Goal: Use online tool/utility

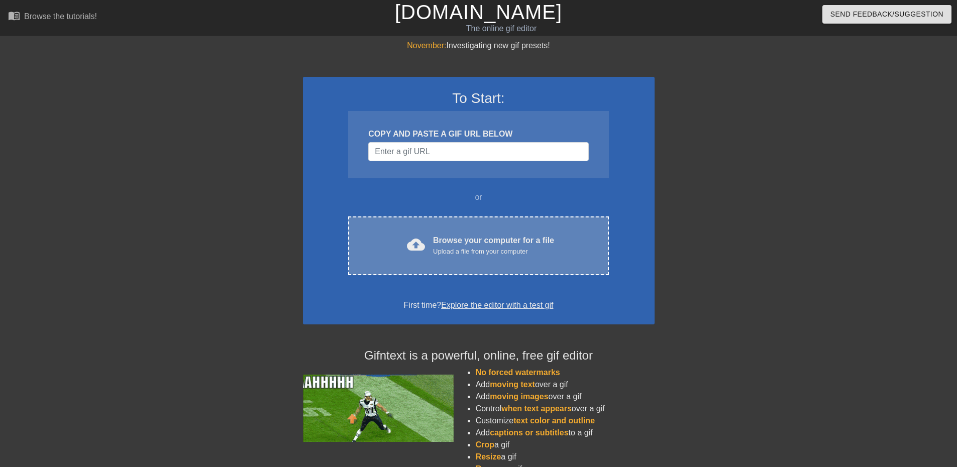
click at [504, 241] on div "Browse your computer for a file Upload a file from your computer" at bounding box center [493, 246] width 121 height 22
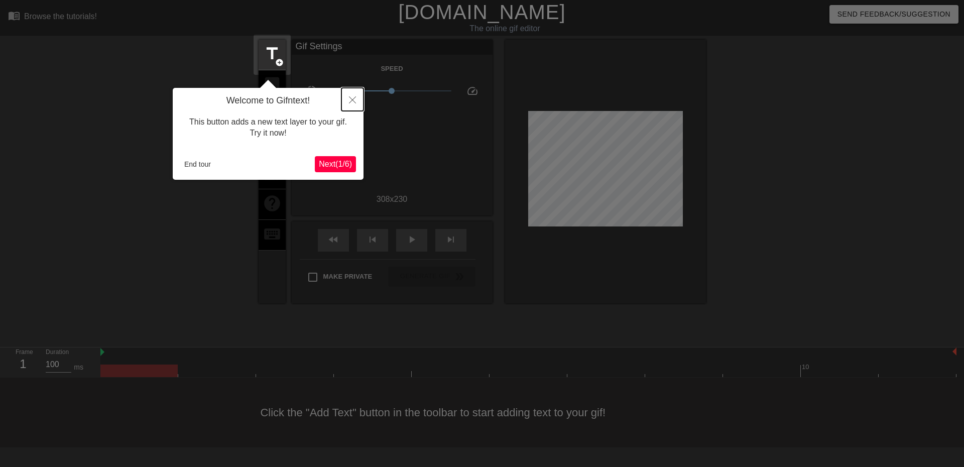
click at [350, 99] on icon "Close" at bounding box center [352, 99] width 7 height 7
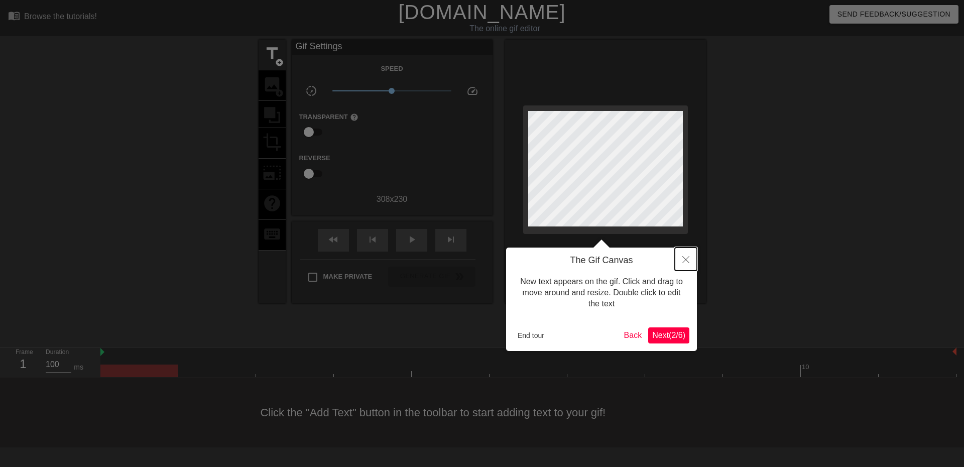
click at [683, 262] on icon "Close" at bounding box center [686, 259] width 7 height 7
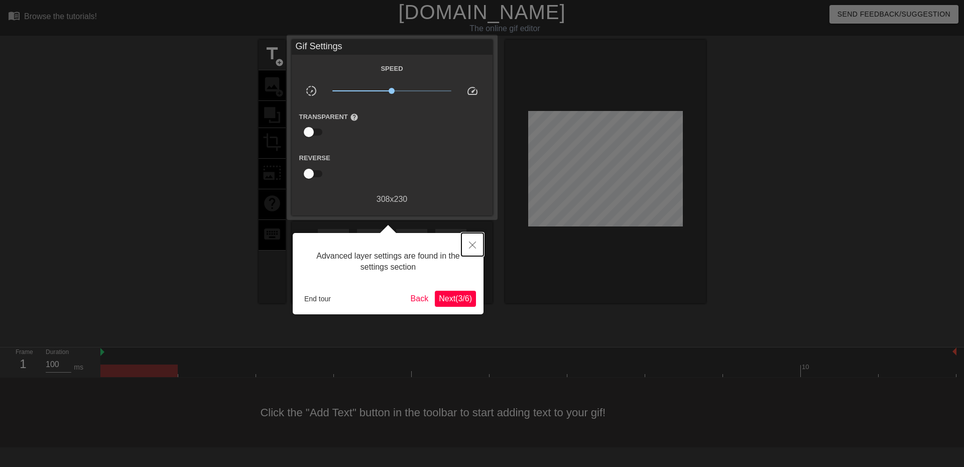
click at [470, 244] on icon "Close" at bounding box center [472, 245] width 7 height 7
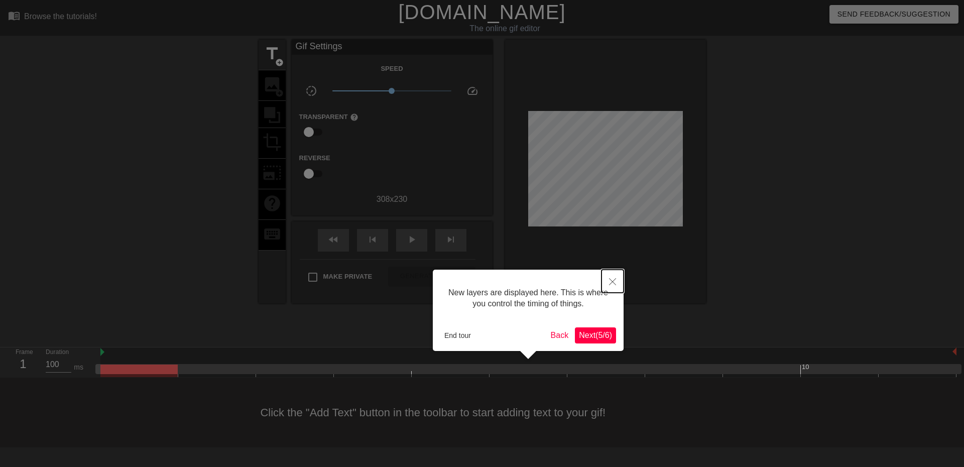
click at [616, 278] on button "Close" at bounding box center [613, 281] width 22 height 23
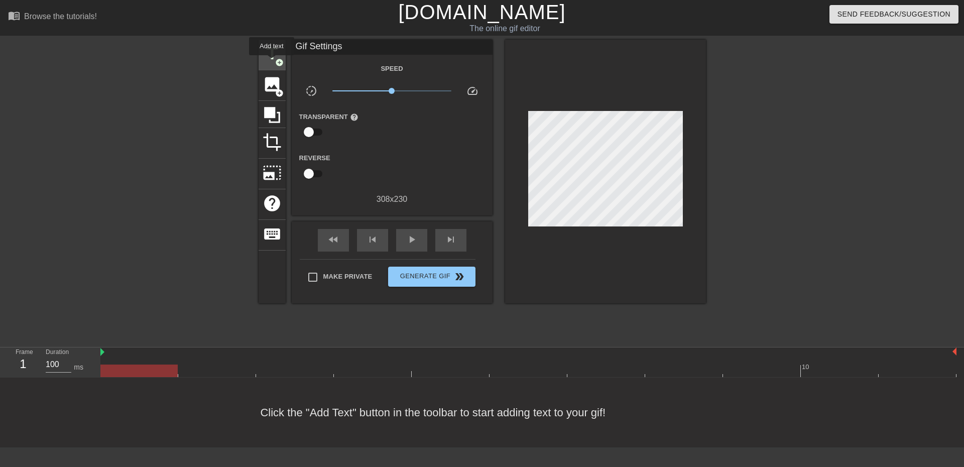
click at [272, 62] on span "title" at bounding box center [272, 53] width 19 height 19
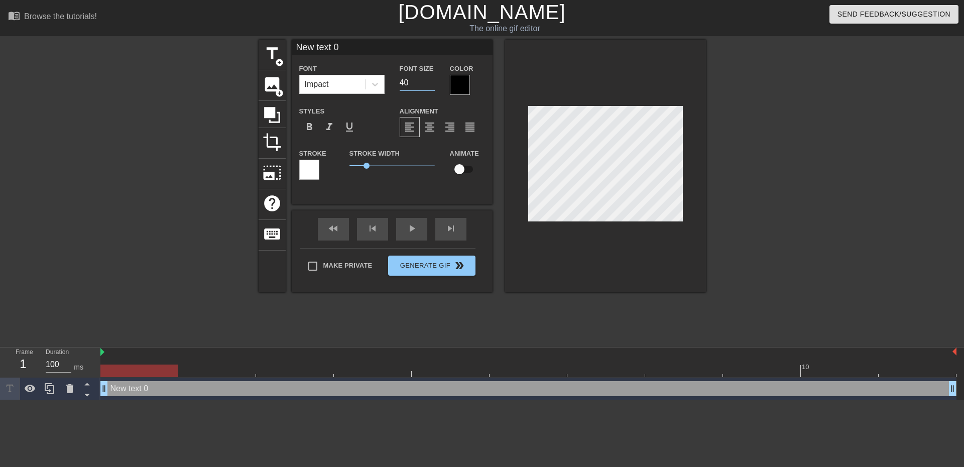
drag, startPoint x: 410, startPoint y: 82, endPoint x: 390, endPoint y: 82, distance: 19.6
click at [390, 83] on div "Font Impact Font Size 40 Color" at bounding box center [392, 78] width 201 height 33
type input "10"
drag, startPoint x: 356, startPoint y: 48, endPoint x: 282, endPoint y: 38, distance: 74.1
click at [284, 39] on div "menu_book Browse the tutorials! [DOMAIN_NAME] The online gif editor Send Feedba…" at bounding box center [482, 200] width 964 height 400
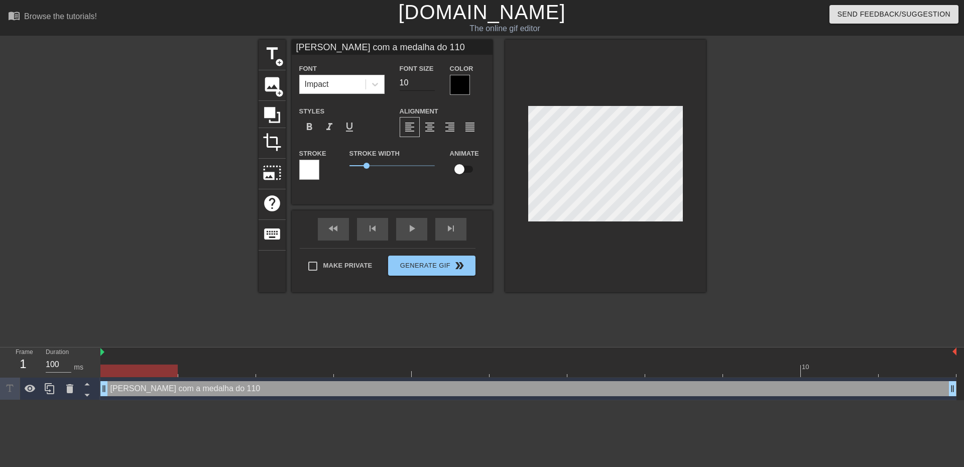
type input "[PERSON_NAME] com a medalha do 110"
drag, startPoint x: 415, startPoint y: 84, endPoint x: 400, endPoint y: 78, distance: 16.0
click at [403, 81] on input "10" at bounding box center [417, 83] width 35 height 16
type input "1"
type input "20"
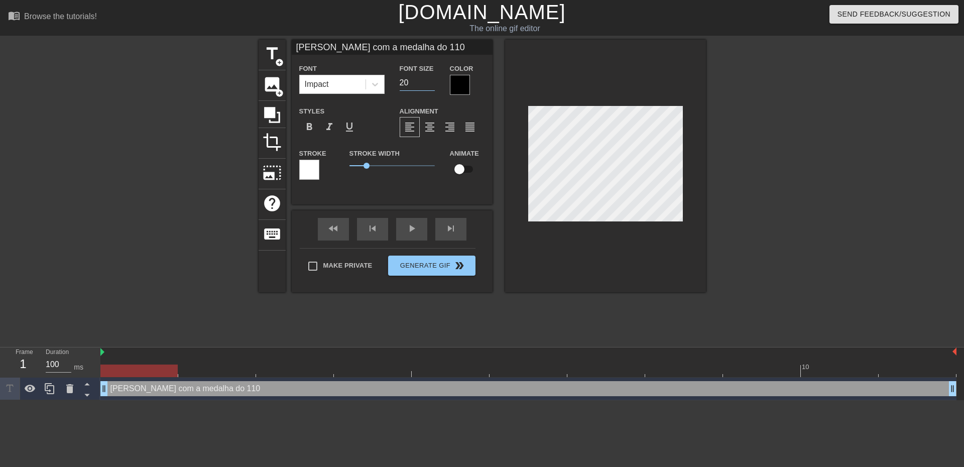
click at [567, 276] on div at bounding box center [605, 166] width 201 height 253
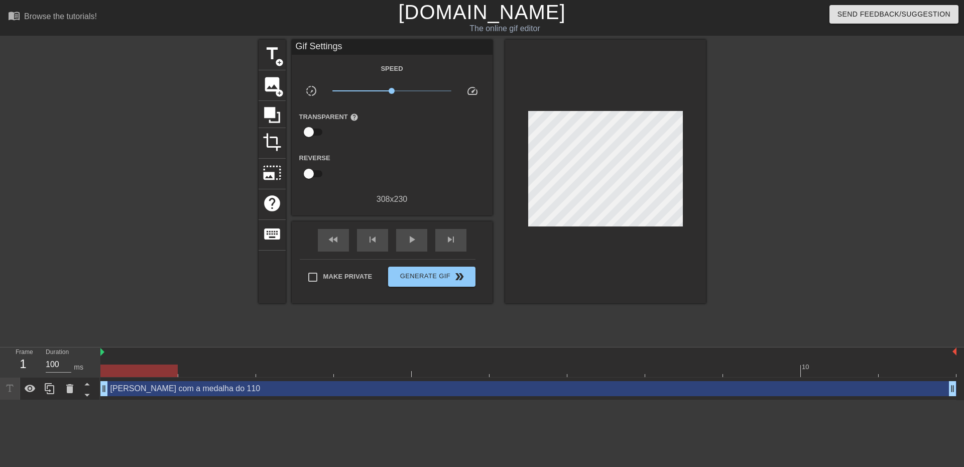
click at [304, 387] on div "[PERSON_NAME] com a medalha do 110 drag_handle drag_handle" at bounding box center [528, 388] width 856 height 15
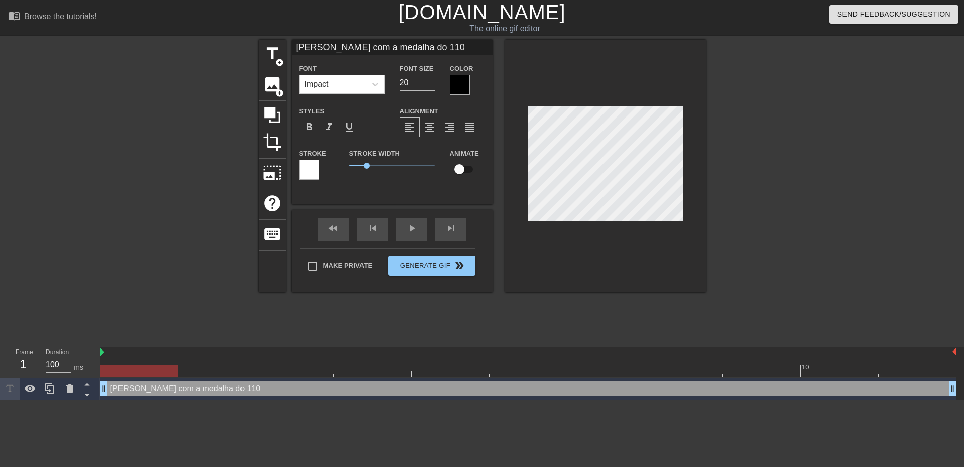
click at [578, 267] on div at bounding box center [605, 166] width 201 height 253
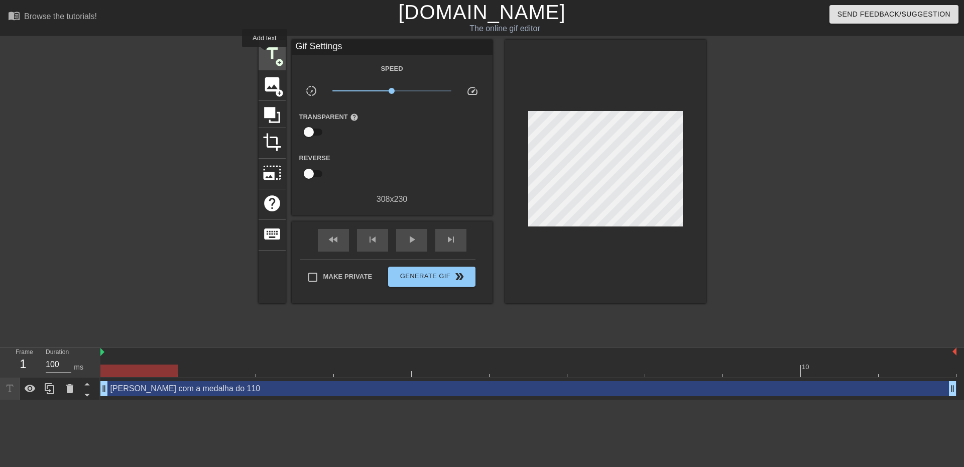
click at [265, 54] on span "title" at bounding box center [272, 53] width 19 height 19
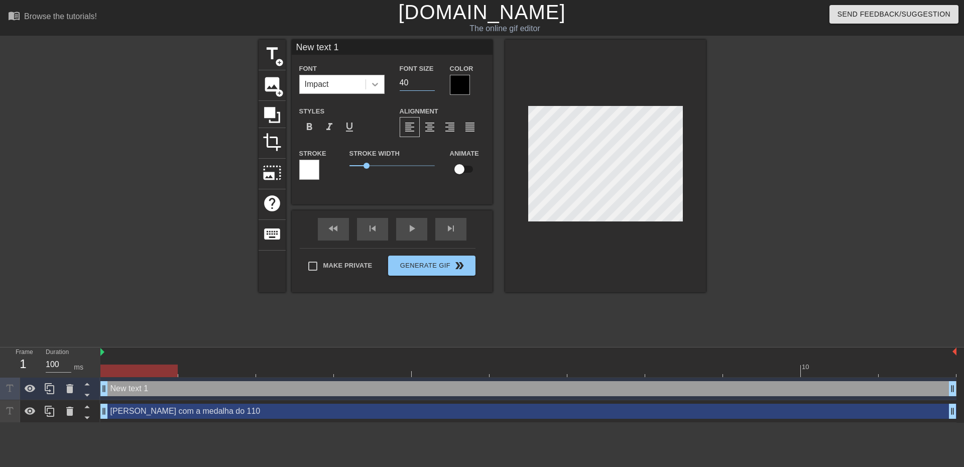
drag, startPoint x: 401, startPoint y: 80, endPoint x: 377, endPoint y: 80, distance: 24.1
click at [377, 80] on div "Font Impact Font Size 40 Color" at bounding box center [392, 78] width 201 height 33
type input "20"
click at [290, 42] on div "title add_circle image add_circle crop photo_size_select_large help keyboard Ne…" at bounding box center [482, 166] width 447 height 253
type input "[PERSON_NAME]"
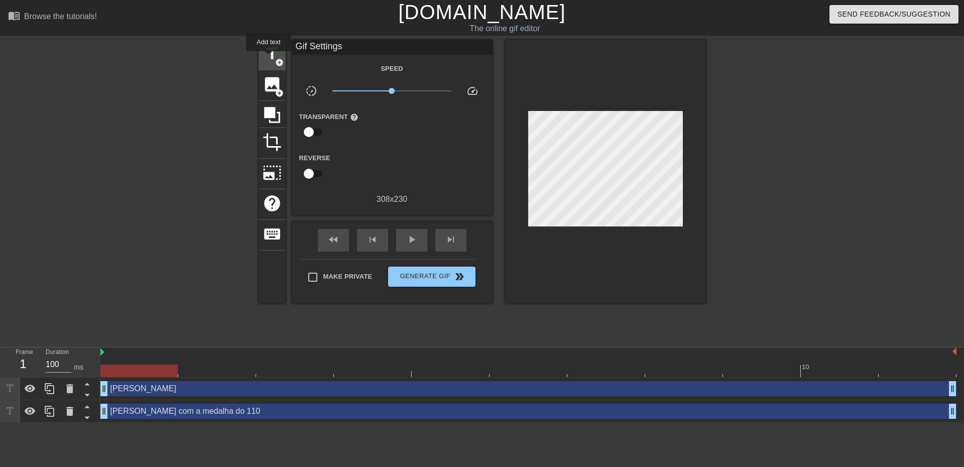
click at [269, 58] on span "title" at bounding box center [272, 53] width 19 height 19
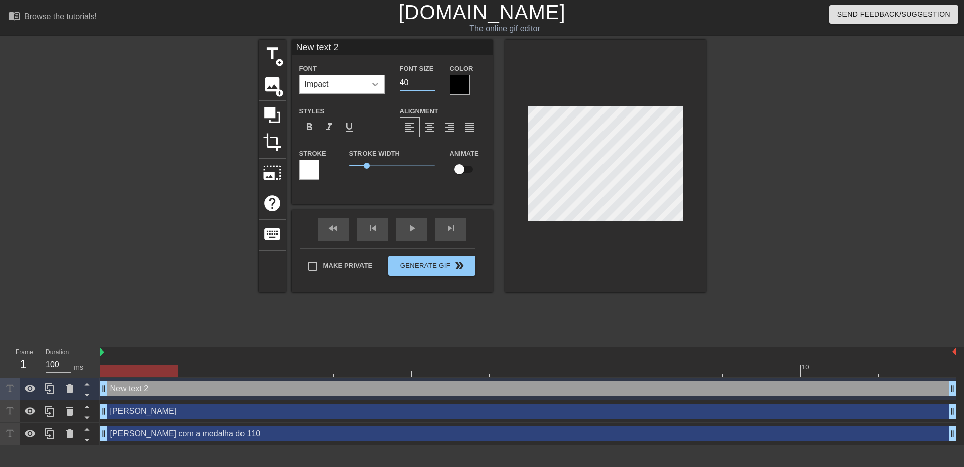
drag, startPoint x: 406, startPoint y: 85, endPoint x: 383, endPoint y: 80, distance: 24.0
click at [383, 80] on div "Font Impact Font Size 40 Color" at bounding box center [392, 78] width 201 height 33
type input "20"
drag, startPoint x: 365, startPoint y: 49, endPoint x: 280, endPoint y: 43, distance: 85.1
click at [280, 43] on div "title add_circle image add_circle crop photo_size_select_large help keyboard Ne…" at bounding box center [482, 166] width 447 height 253
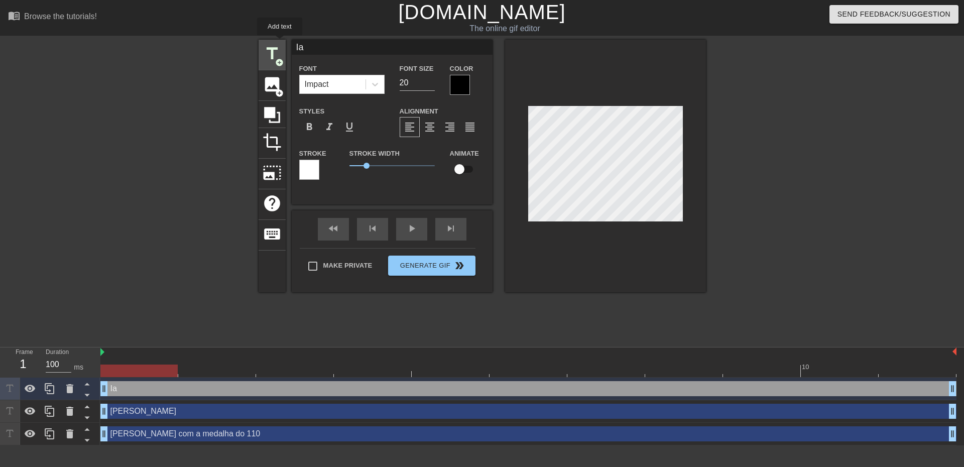
type input "I"
type input "iakeZd"
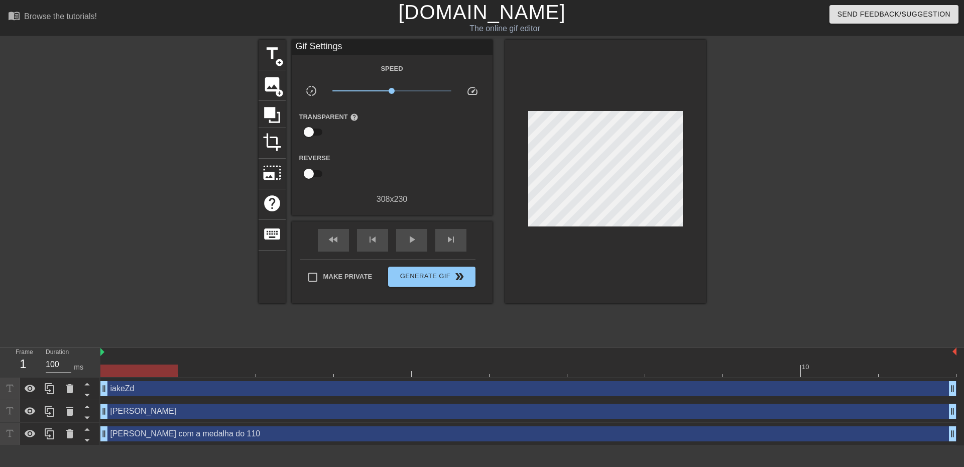
click at [320, 389] on div "iakeZd drag_handle drag_handle" at bounding box center [528, 388] width 856 height 15
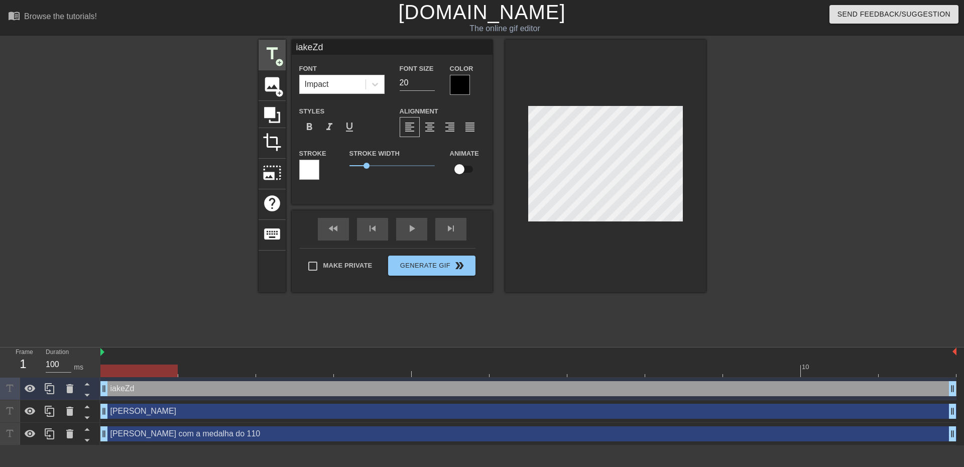
drag, startPoint x: 333, startPoint y: 50, endPoint x: 282, endPoint y: 46, distance: 51.4
click at [282, 46] on div "title add_circle image add_circle crop photo_size_select_large help keyboard ia…" at bounding box center [482, 166] width 447 height 253
paste input "@iakezd"
click at [303, 48] on input "@iakezd" at bounding box center [392, 47] width 201 height 15
type input "iakezd"
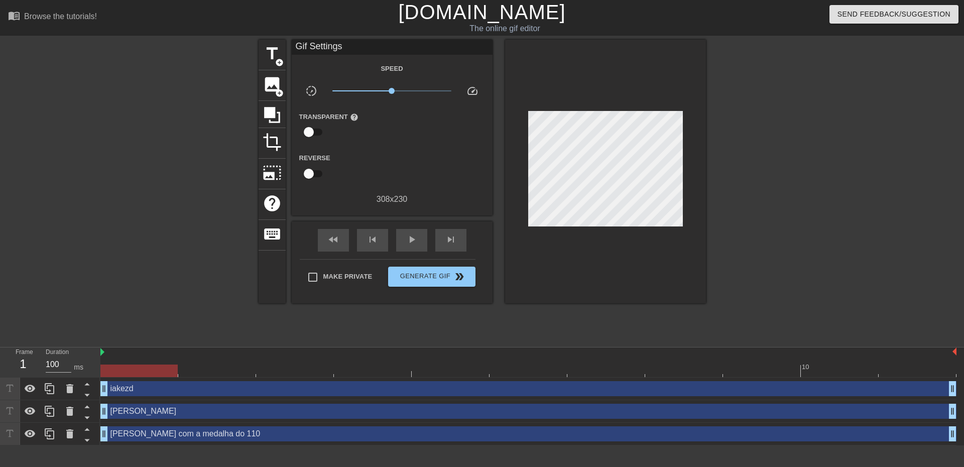
click at [787, 134] on div at bounding box center [793, 190] width 151 height 301
click at [277, 59] on span "add_circle" at bounding box center [279, 62] width 9 height 9
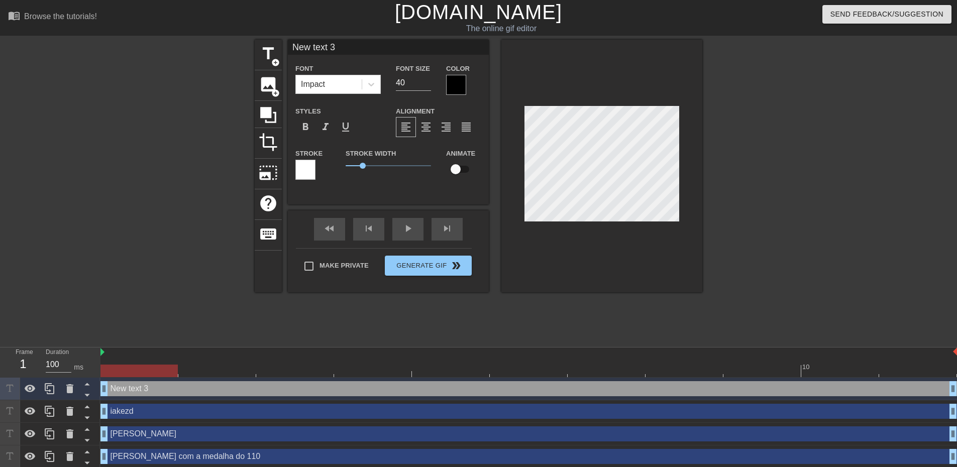
click at [618, 265] on div at bounding box center [601, 166] width 201 height 253
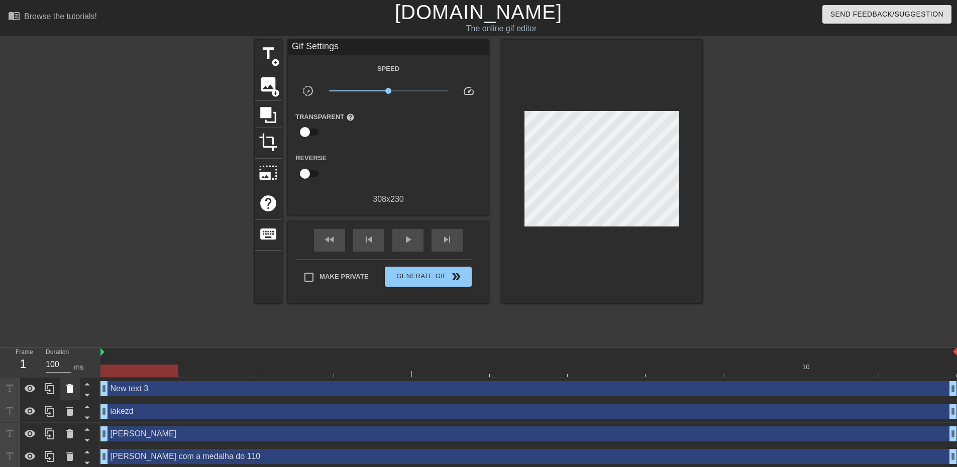
click at [66, 391] on icon at bounding box center [70, 389] width 12 height 12
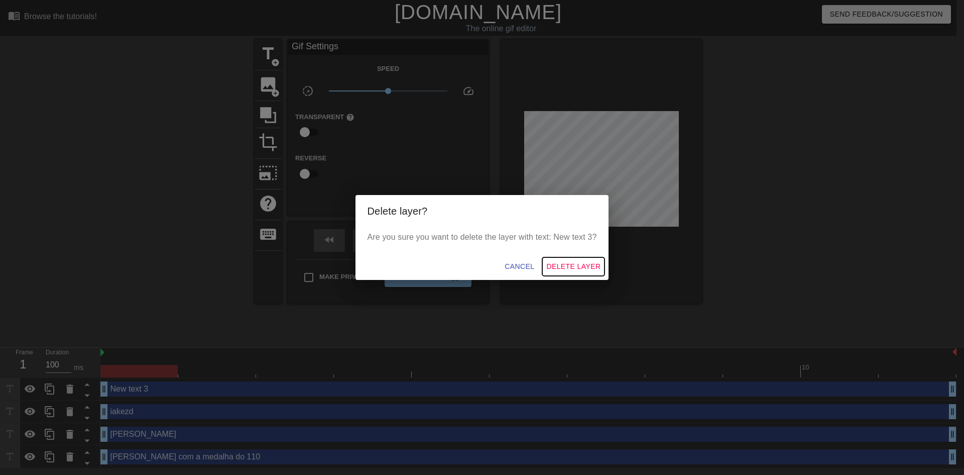
click at [561, 263] on span "Delete Layer" at bounding box center [573, 266] width 54 height 13
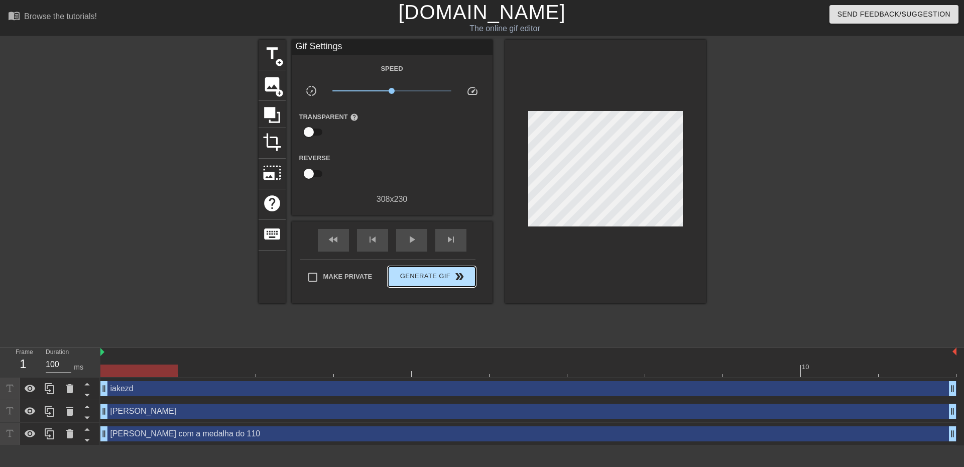
click at [462, 271] on span "double_arrow" at bounding box center [460, 277] width 12 height 12
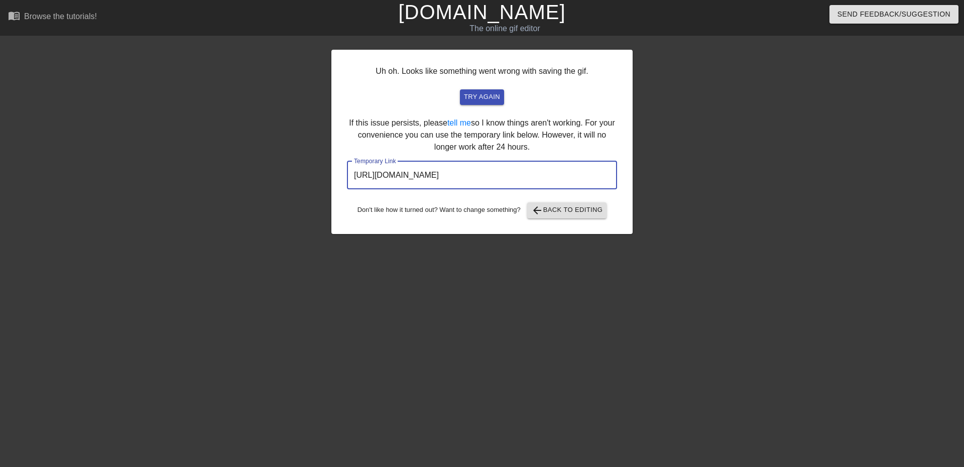
drag, startPoint x: 561, startPoint y: 171, endPoint x: 320, endPoint y: 163, distance: 241.2
click at [321, 163] on div "Uh oh. Looks like something went wrong with saving the gif. try again If this i…" at bounding box center [482, 190] width 964 height 301
